Goal: Task Accomplishment & Management: Manage account settings

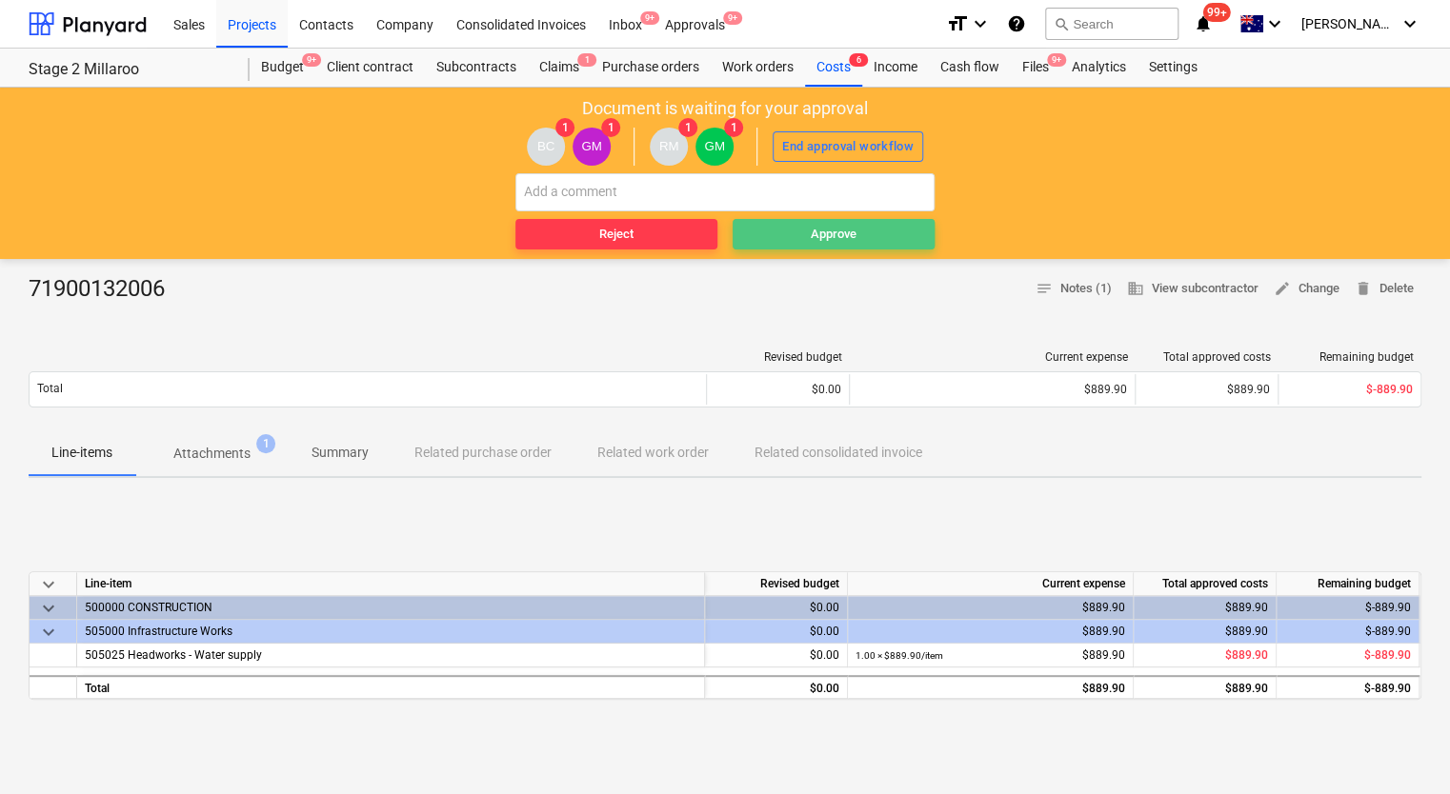
click at [785, 231] on span "Approve" at bounding box center [833, 235] width 187 height 22
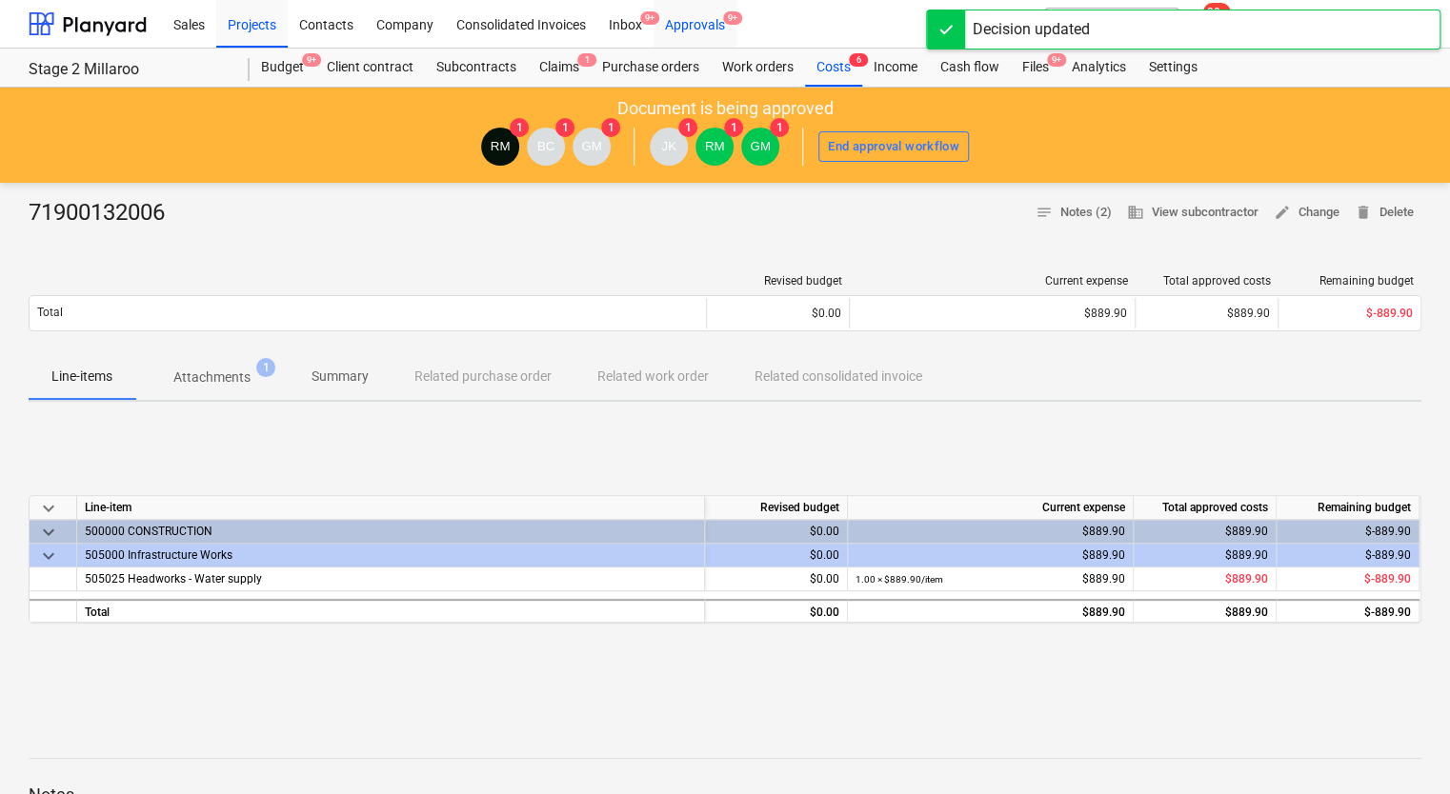
click at [689, 22] on div "Approvals 9+" at bounding box center [694, 23] width 83 height 49
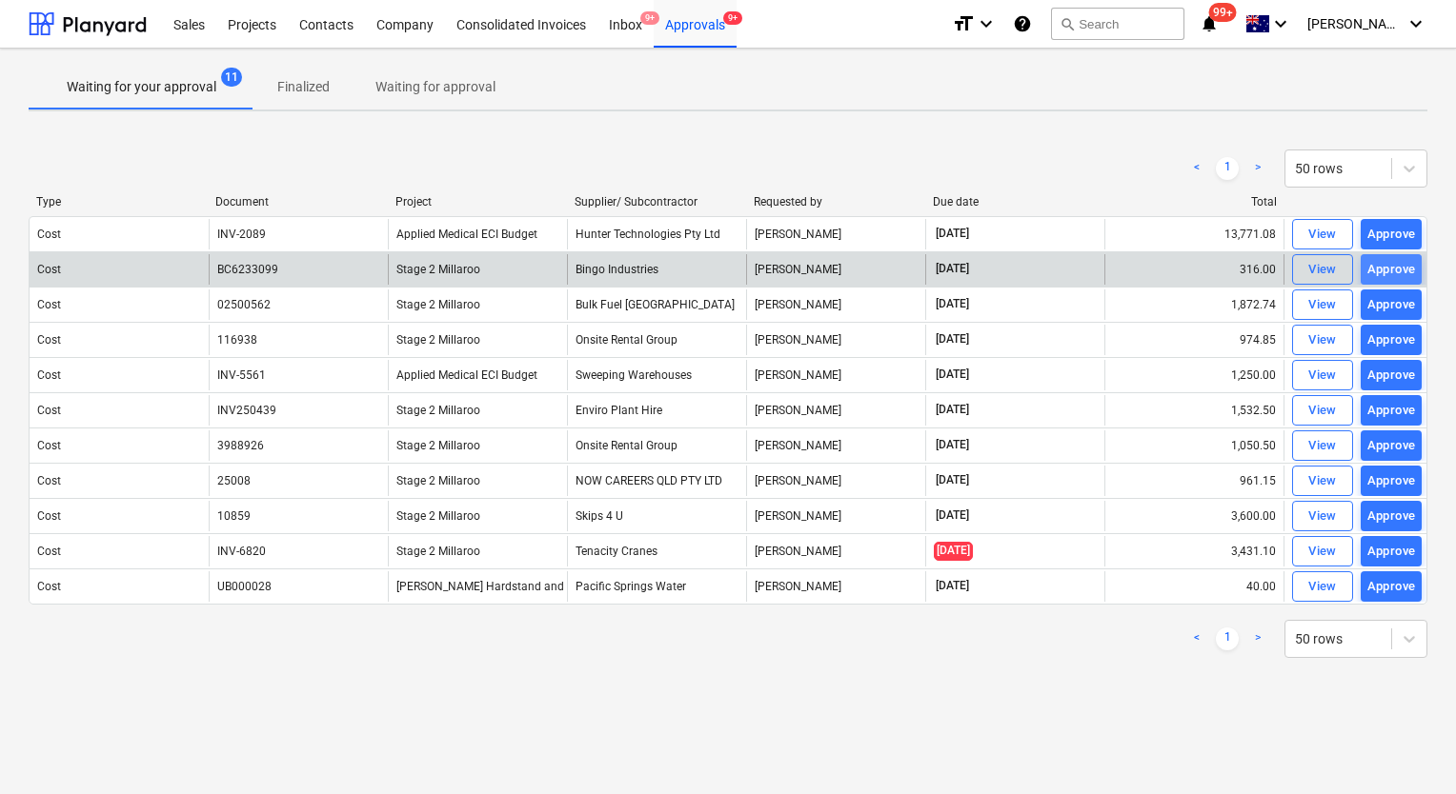
click at [1391, 271] on div "Approve" at bounding box center [1391, 270] width 49 height 22
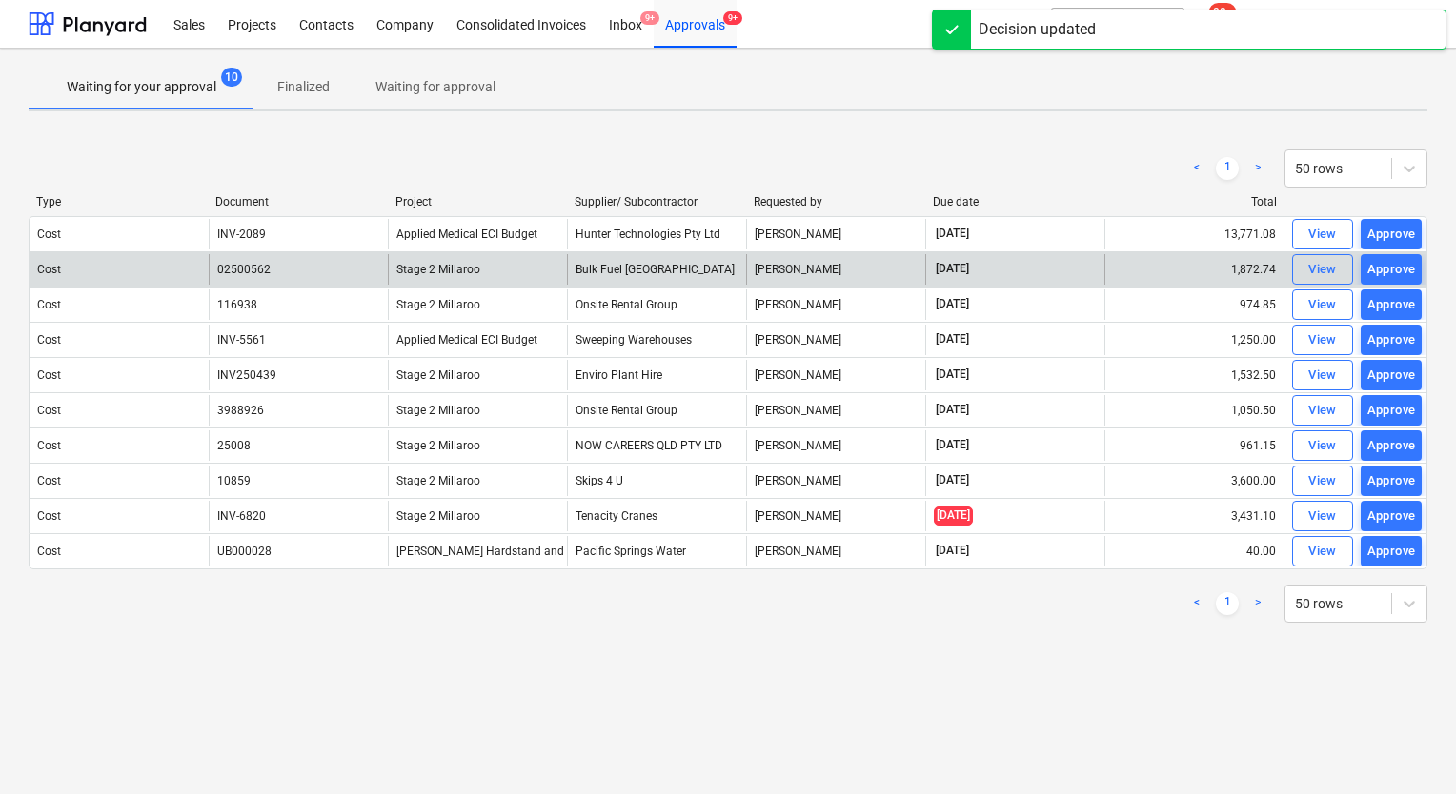
click at [1391, 271] on div "Approve" at bounding box center [1391, 270] width 49 height 22
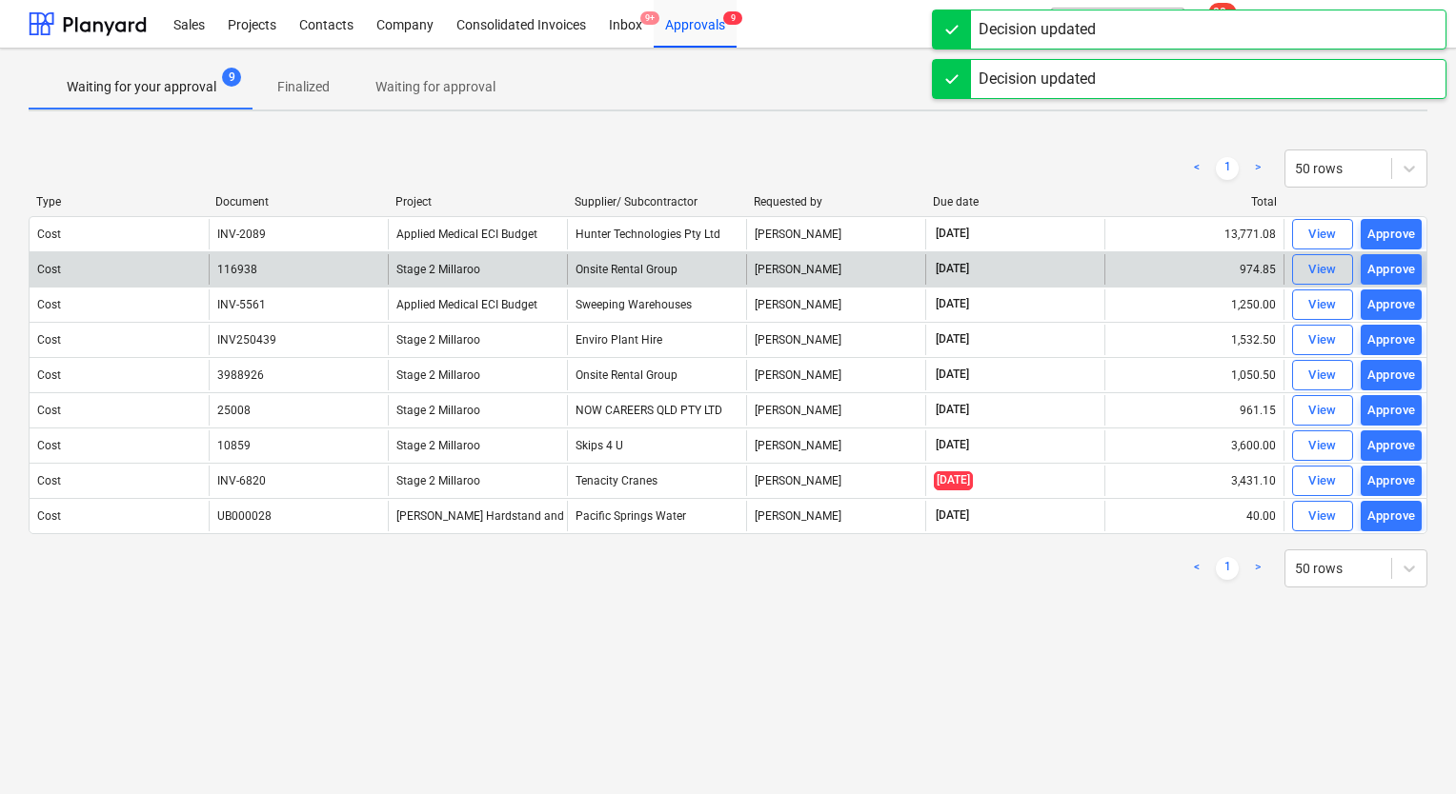
click at [1391, 271] on div "Approve" at bounding box center [1391, 270] width 49 height 22
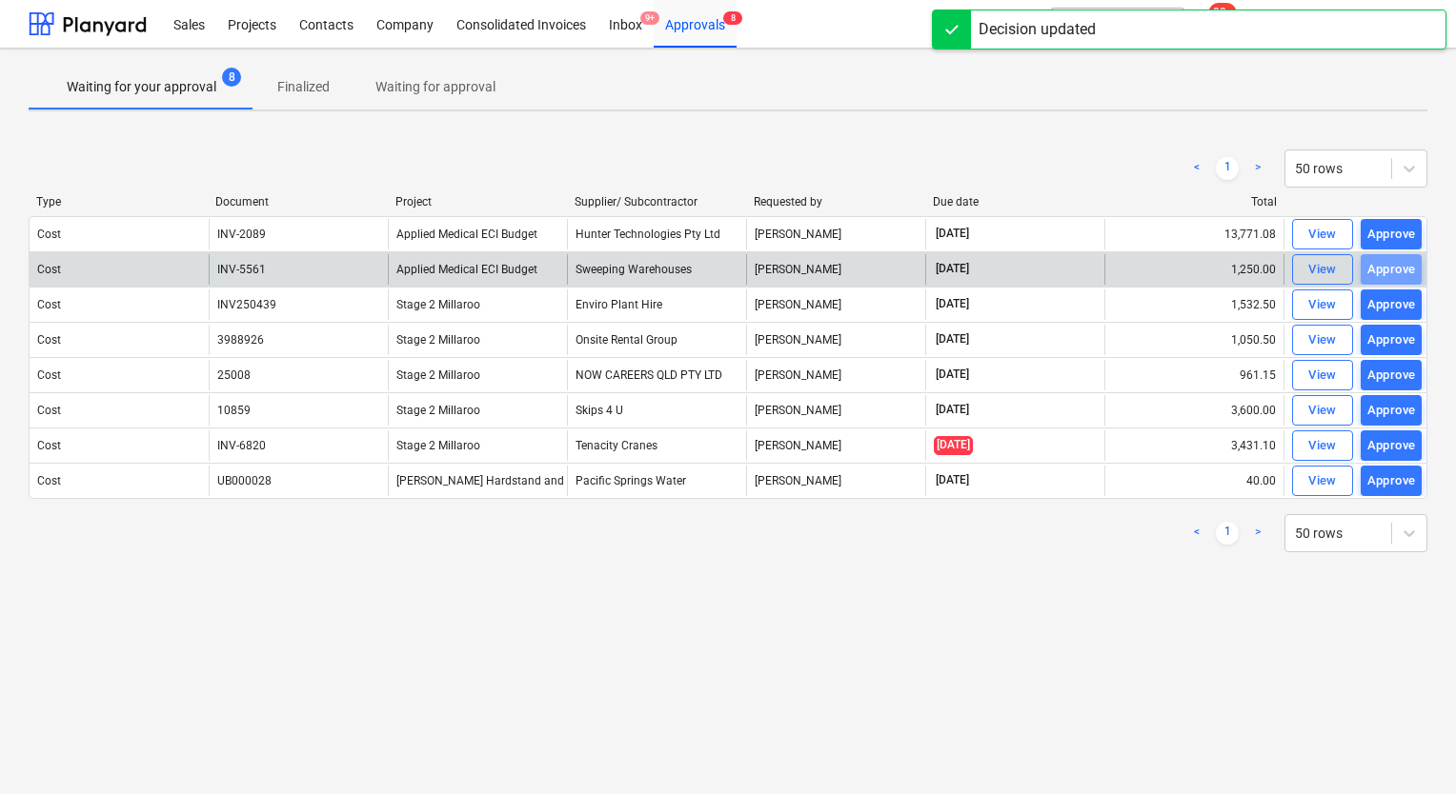
click at [1391, 271] on div "Approve" at bounding box center [1391, 270] width 49 height 22
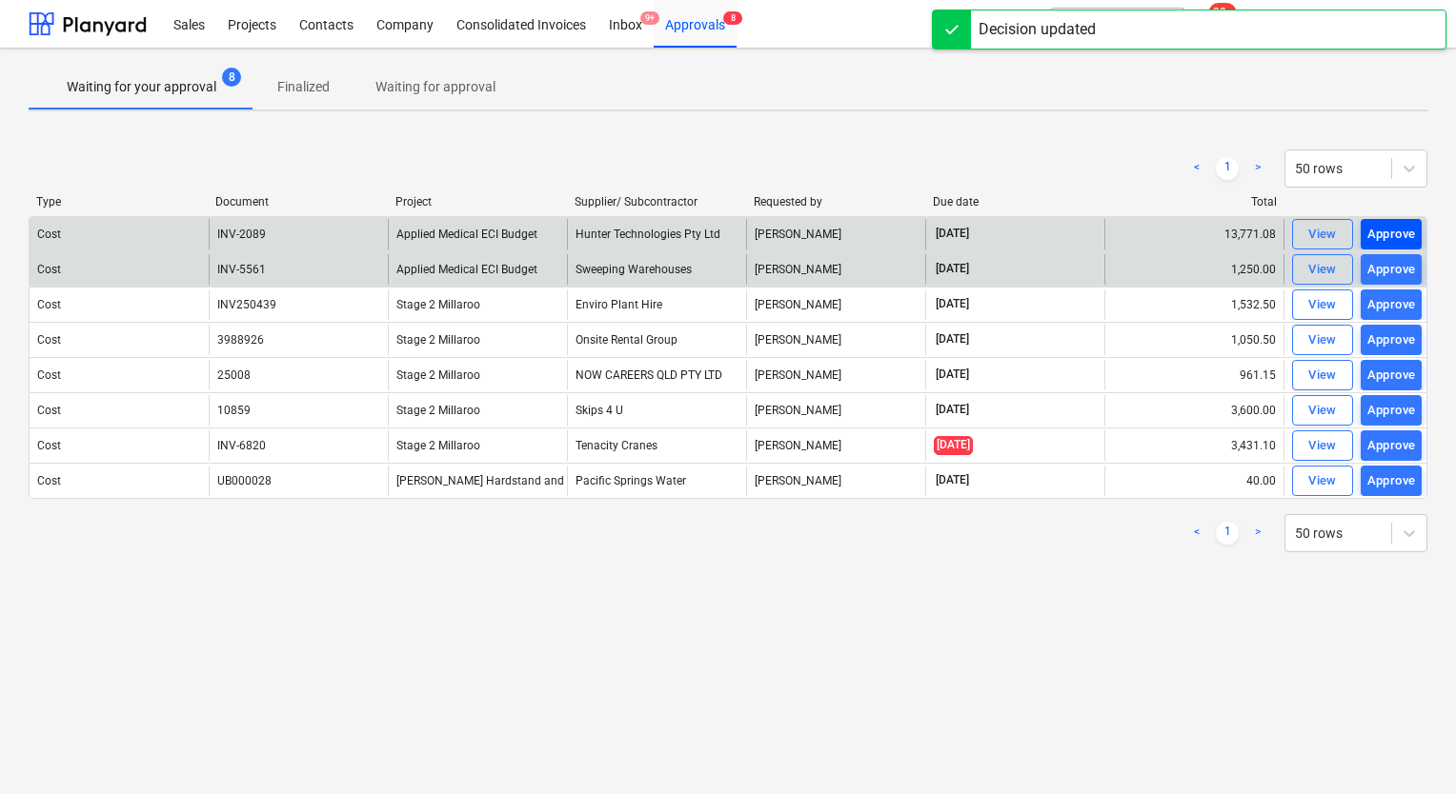
click at [1391, 236] on div "Approve" at bounding box center [1391, 235] width 49 height 22
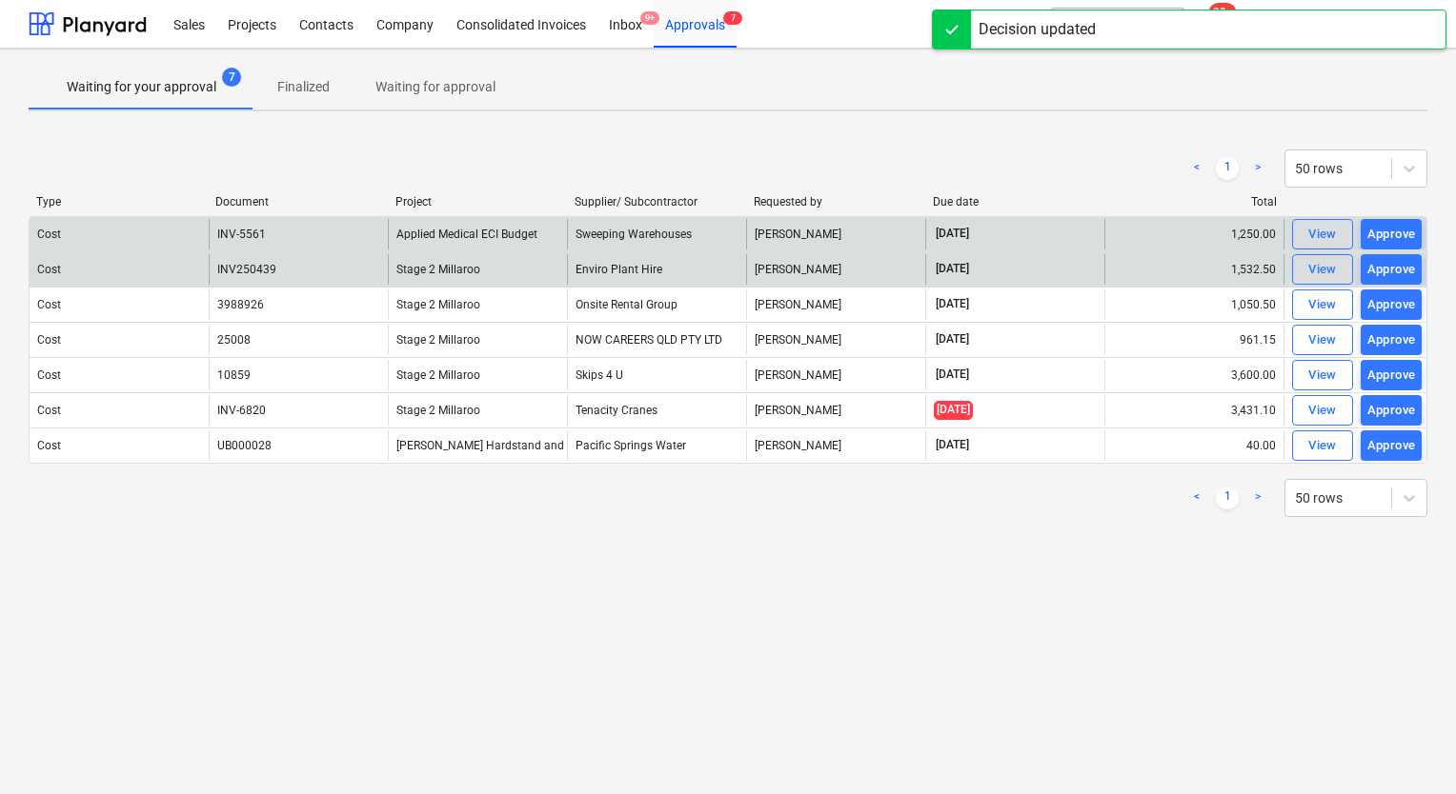
click at [1391, 236] on div "Approve" at bounding box center [1391, 235] width 49 height 22
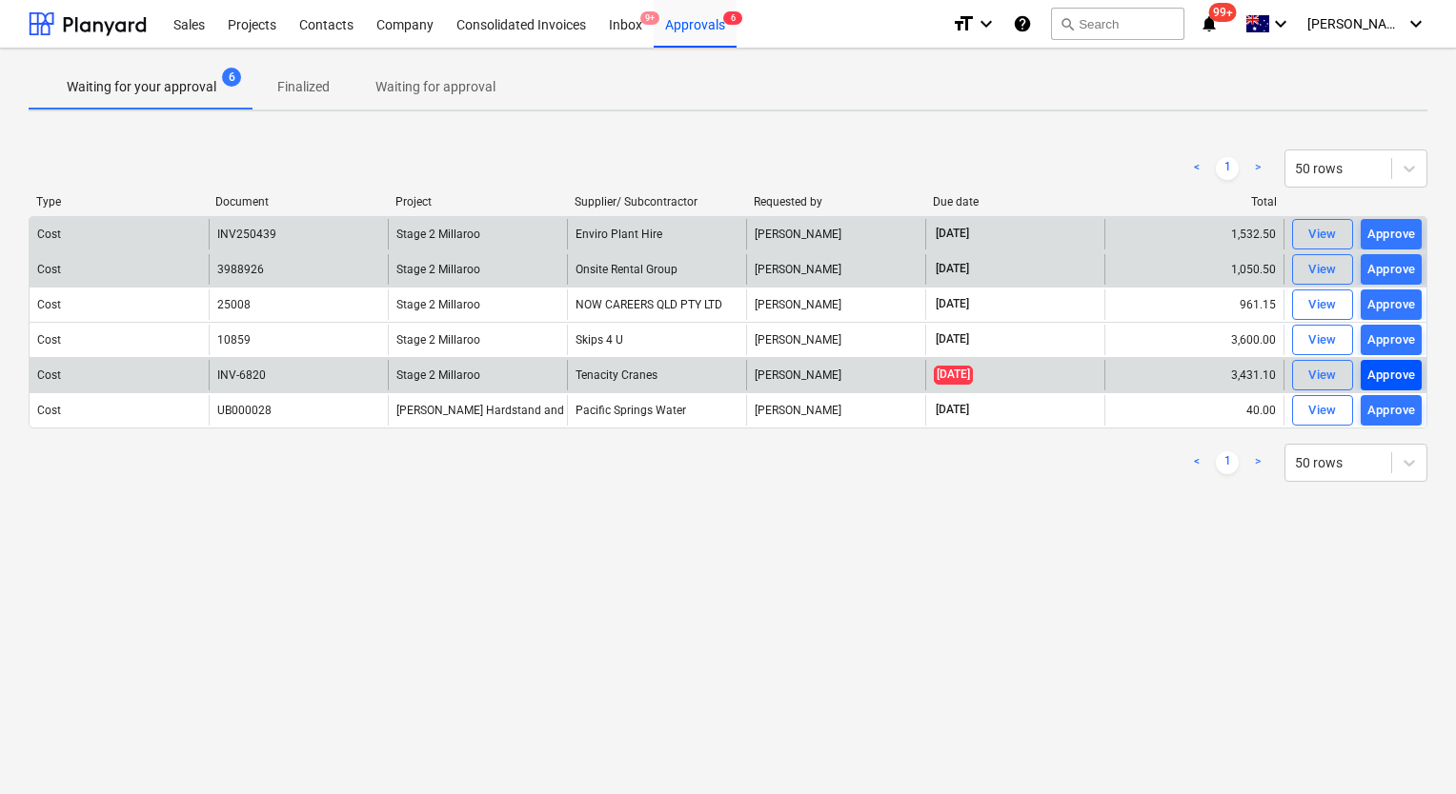
click at [1379, 377] on div "Approve" at bounding box center [1391, 376] width 49 height 22
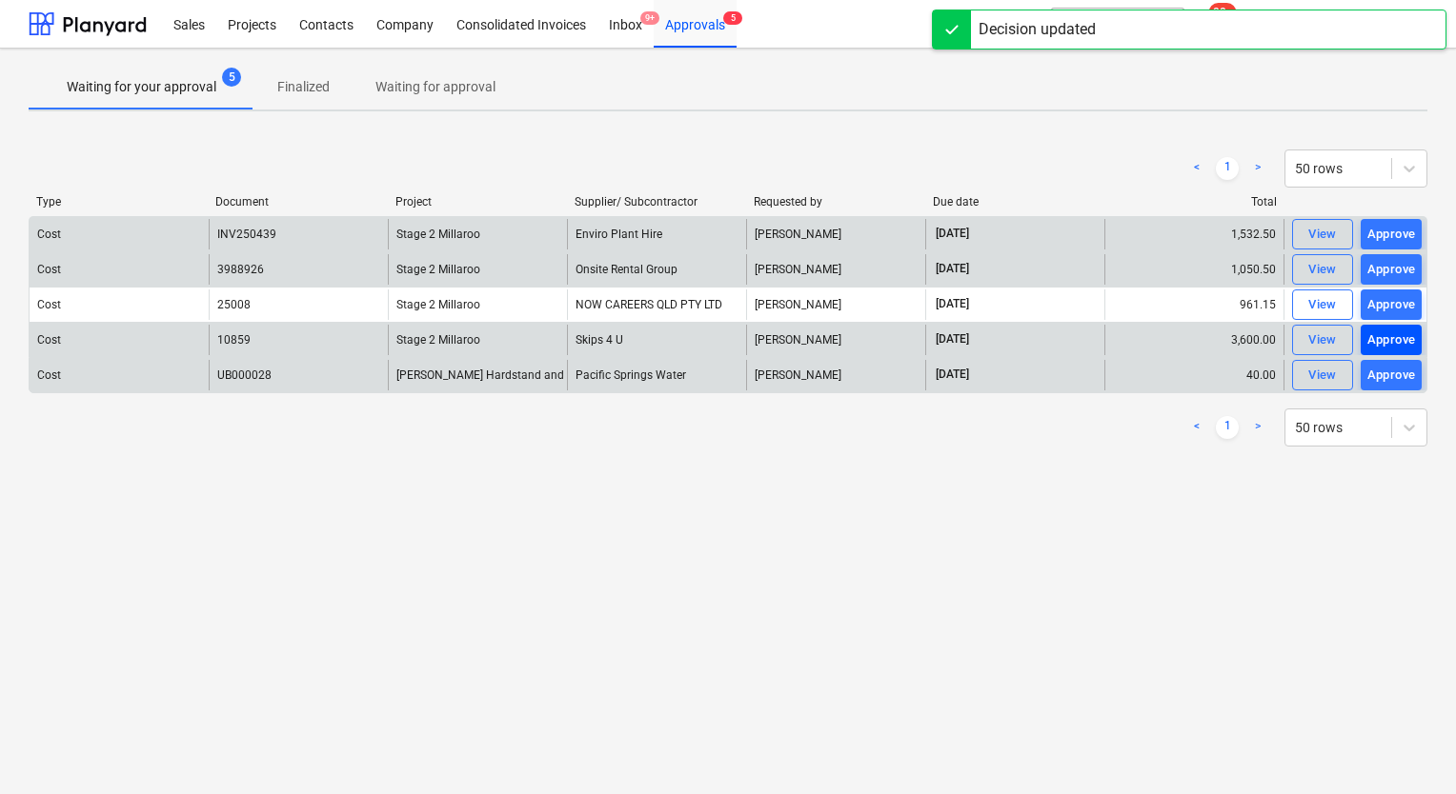
click at [1382, 343] on div "Approve" at bounding box center [1391, 341] width 49 height 22
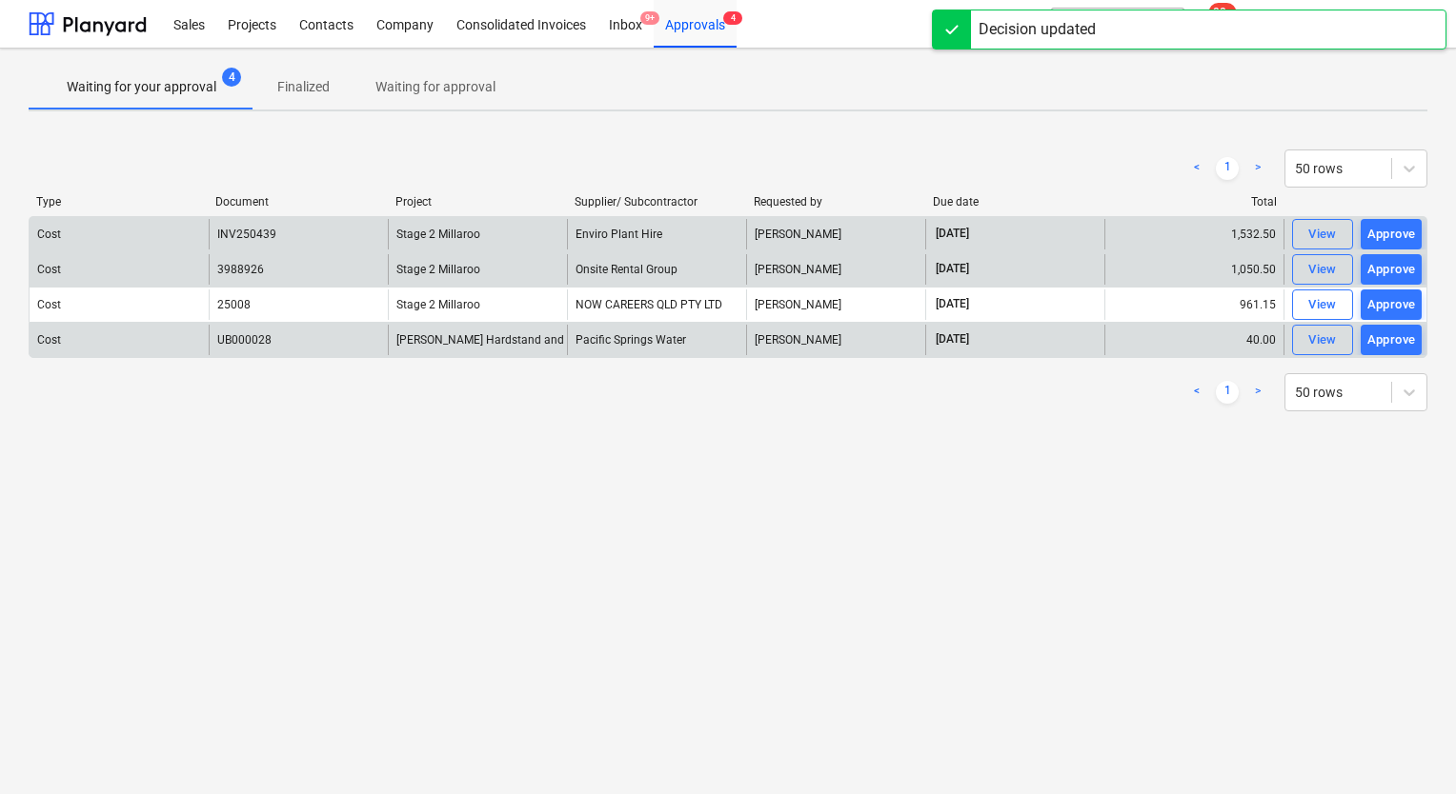
click at [1397, 298] on div "Approve" at bounding box center [1391, 305] width 49 height 22
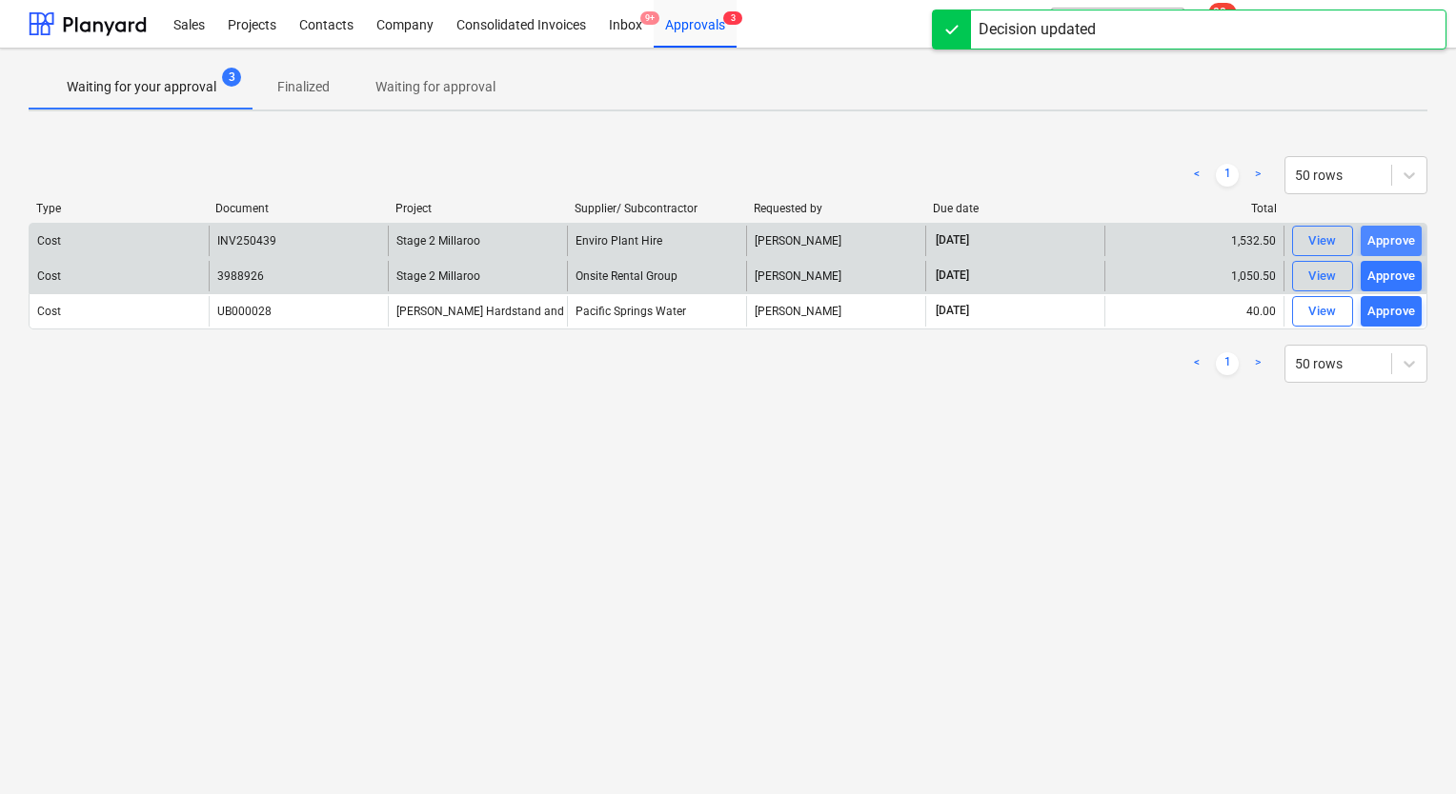
click at [1396, 231] on div "Approve" at bounding box center [1391, 242] width 49 height 22
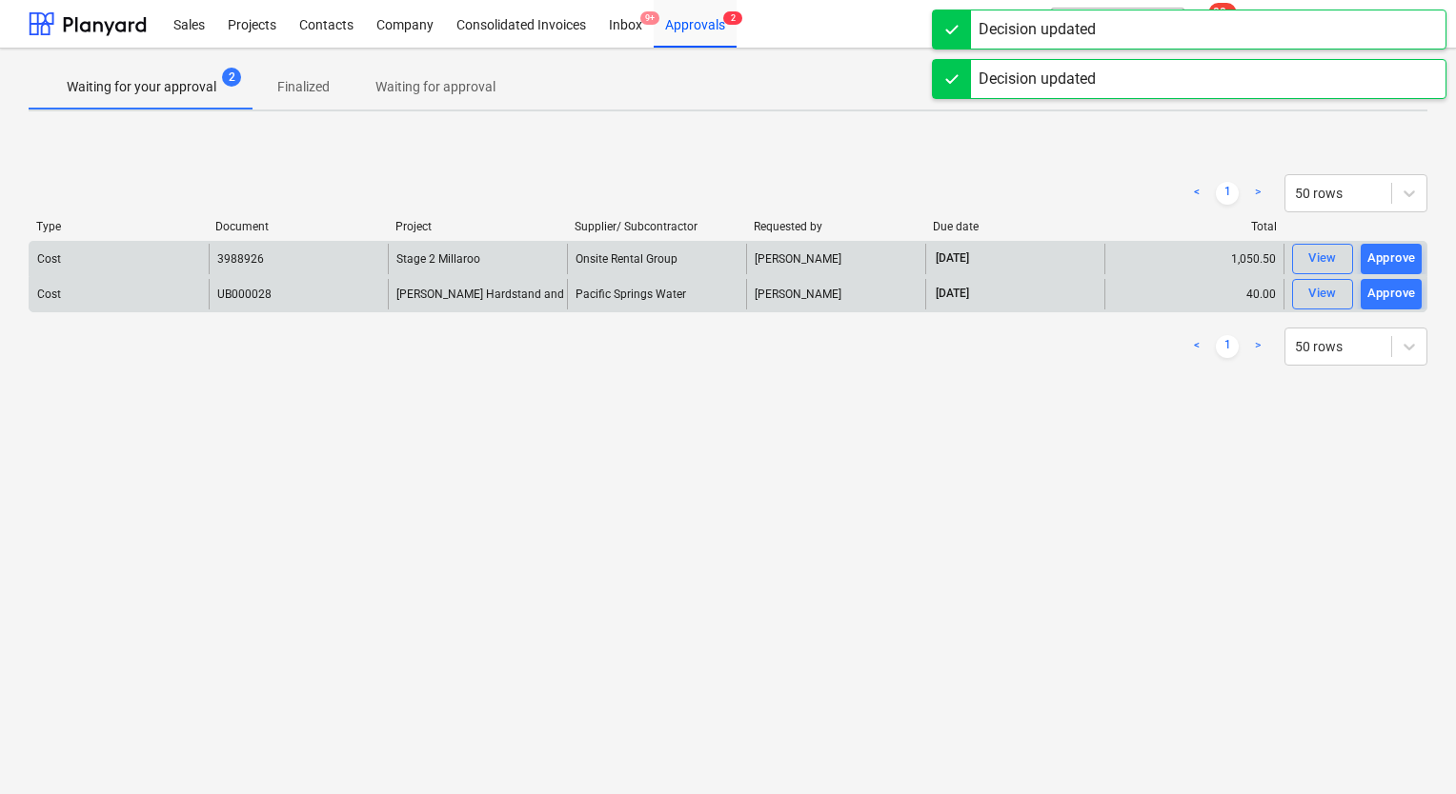
click at [1392, 258] on div "Approve" at bounding box center [1391, 259] width 49 height 22
